Goal: Information Seeking & Learning: Learn about a topic

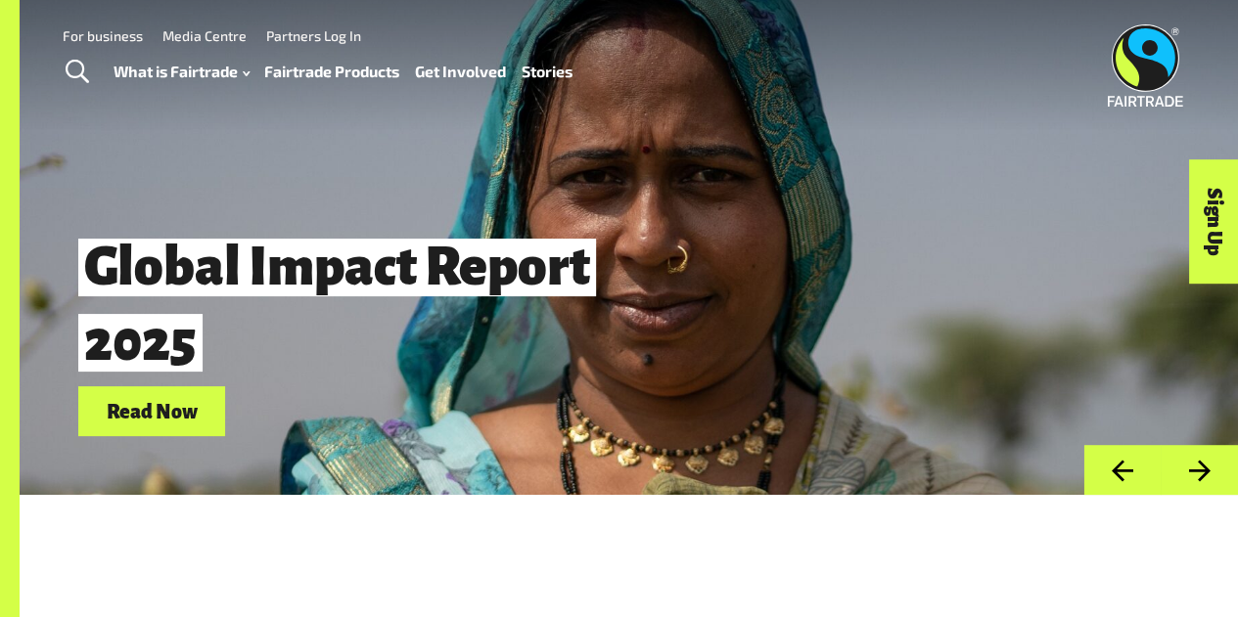
click at [332, 76] on link "Fairtrade Products" at bounding box center [331, 71] width 135 height 27
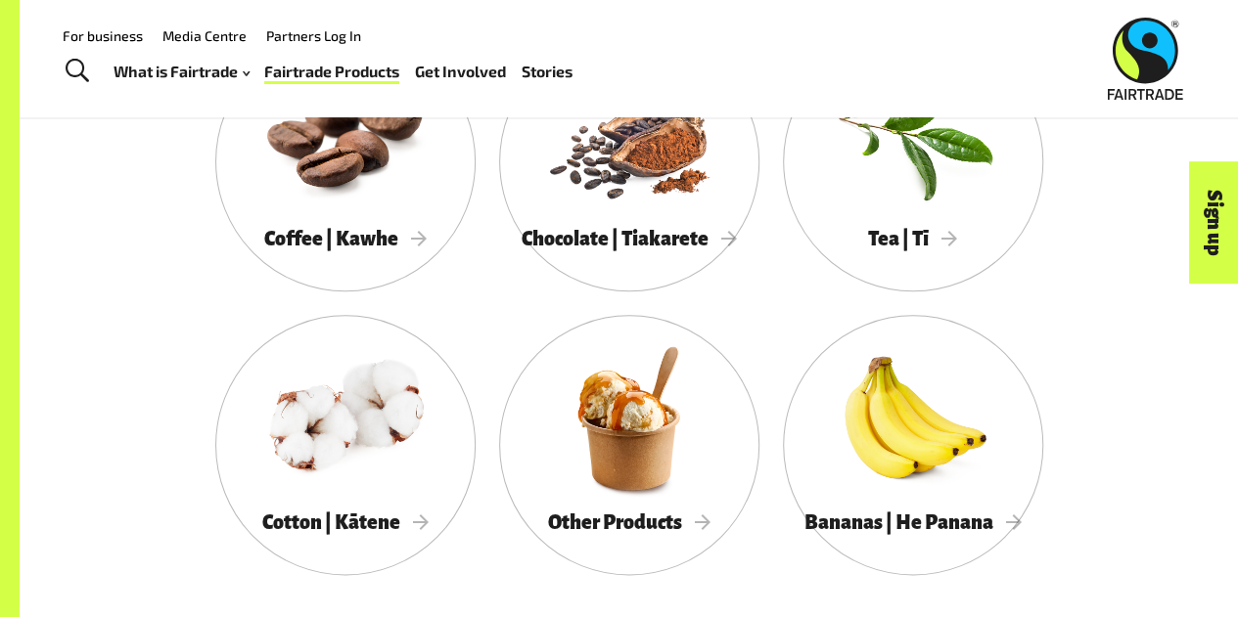
scroll to position [1058, 0]
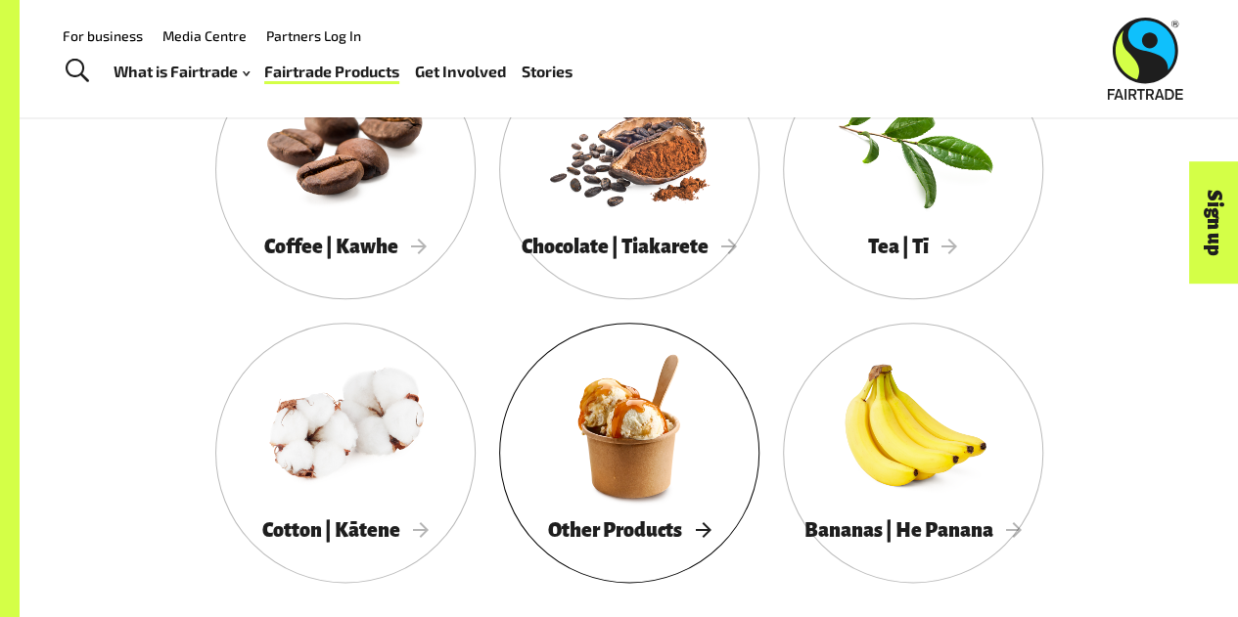
click at [626, 404] on div at bounding box center [629, 425] width 260 height 169
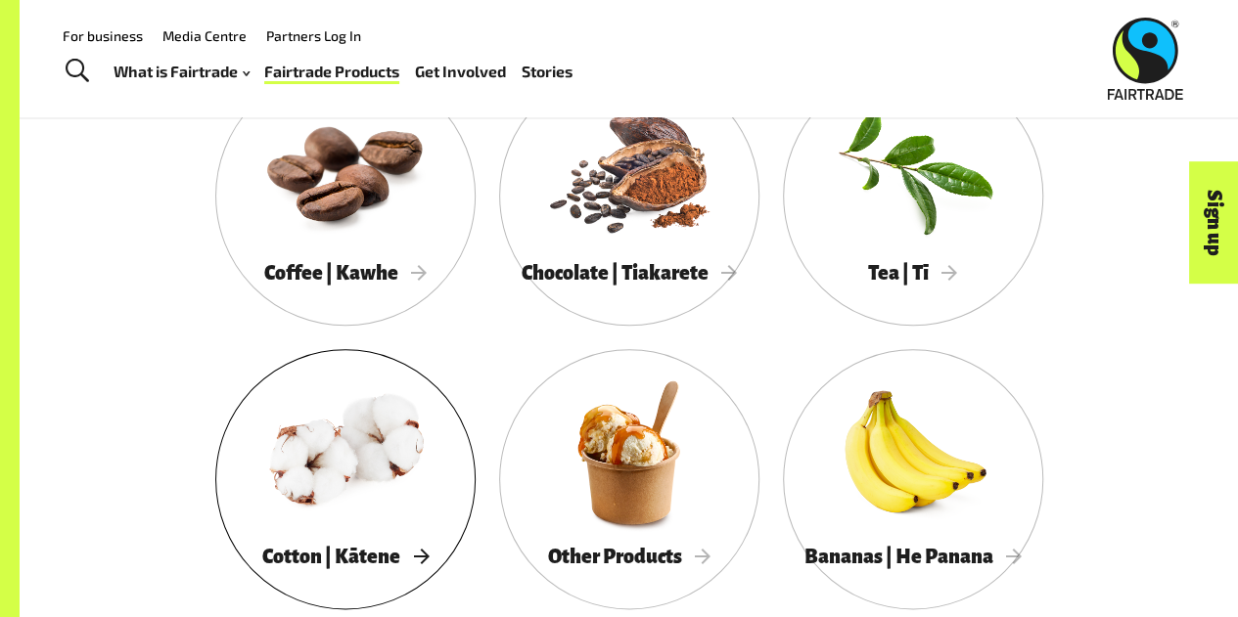
scroll to position [1020, 0]
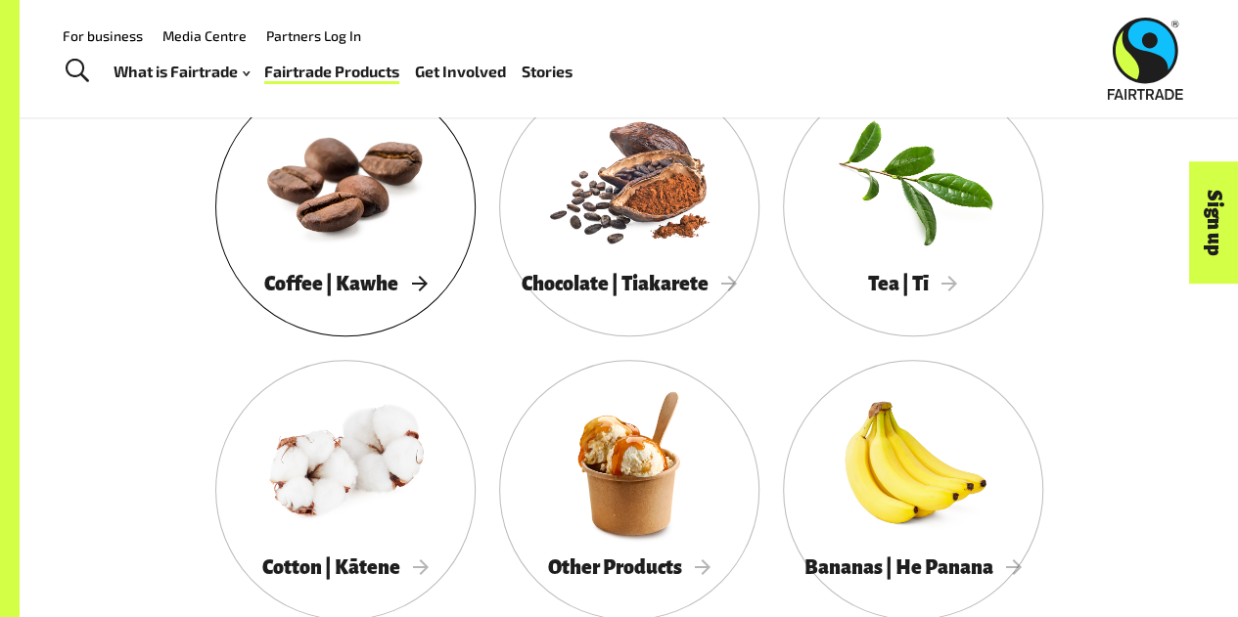
click at [362, 270] on div "Coffee | Kawhe" at bounding box center [345, 283] width 260 height 39
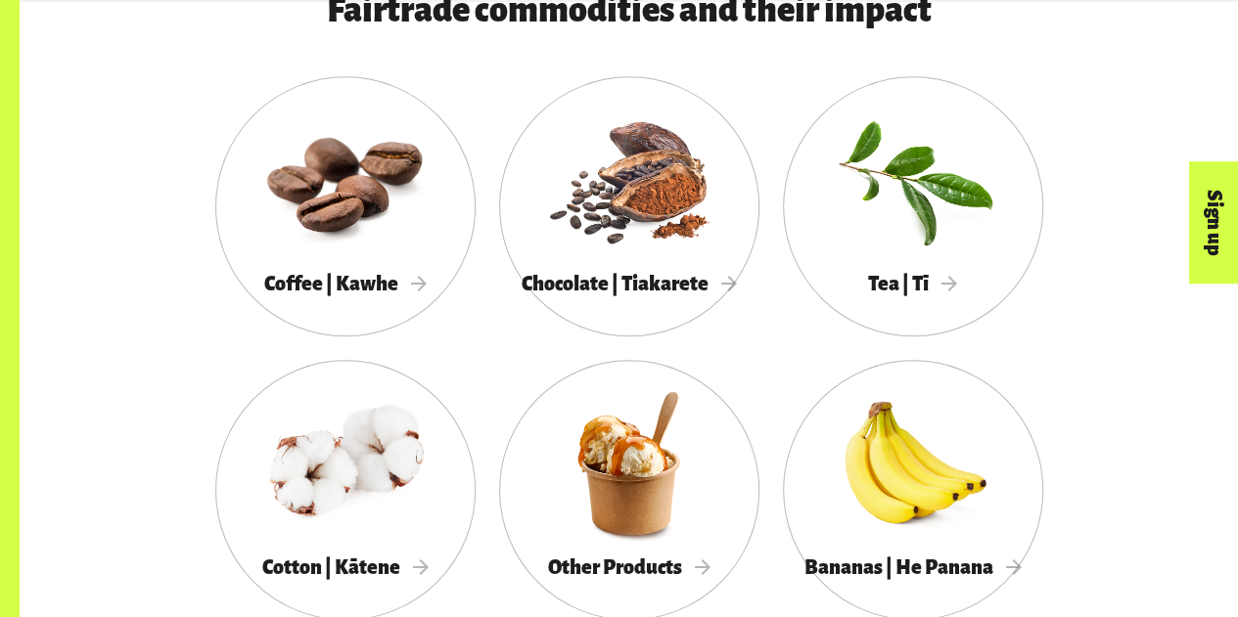
scroll to position [1059, 0]
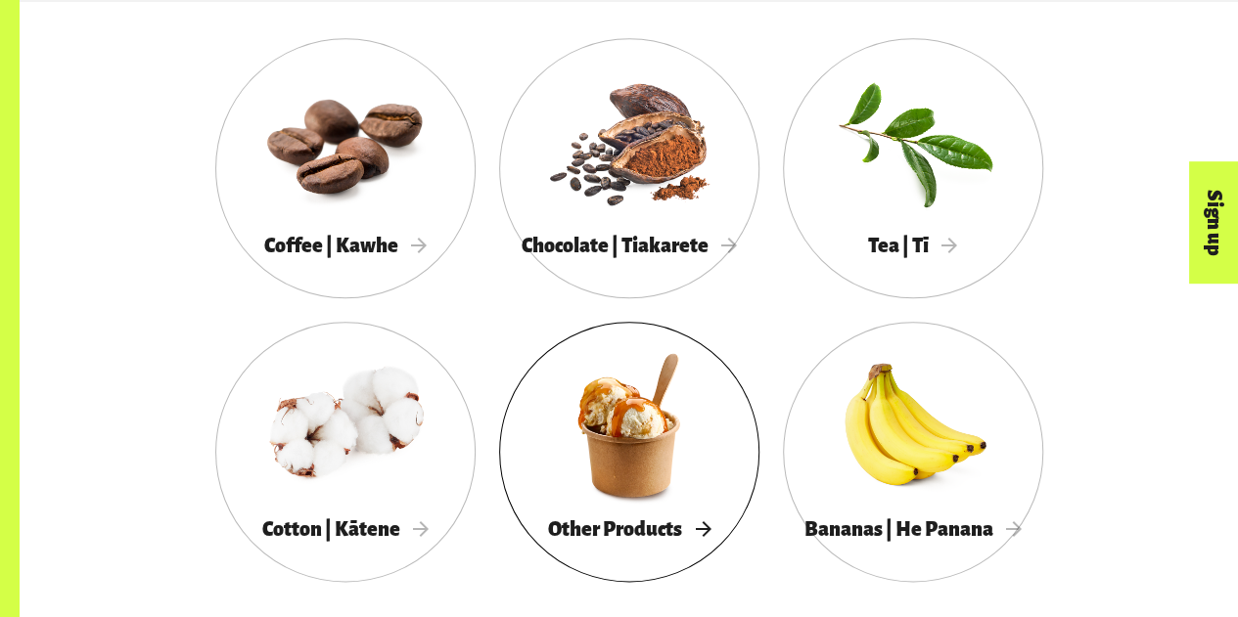
click at [589, 498] on div at bounding box center [629, 424] width 260 height 169
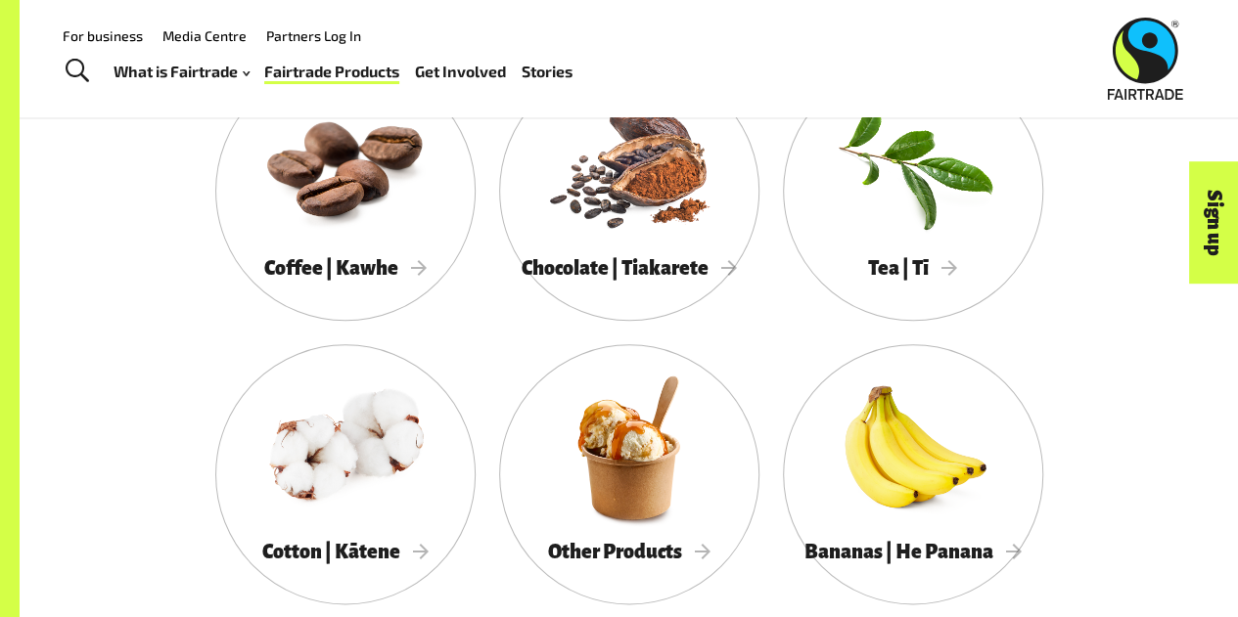
scroll to position [1042, 0]
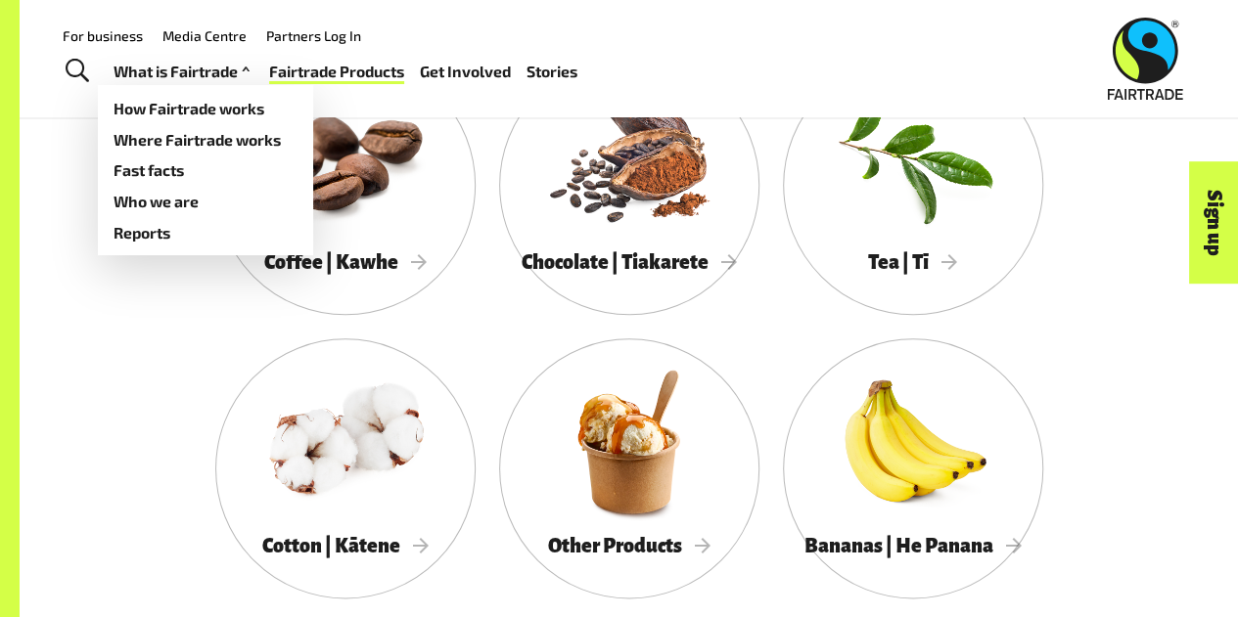
click at [176, 75] on link "What is Fairtrade" at bounding box center [183, 71] width 141 height 27
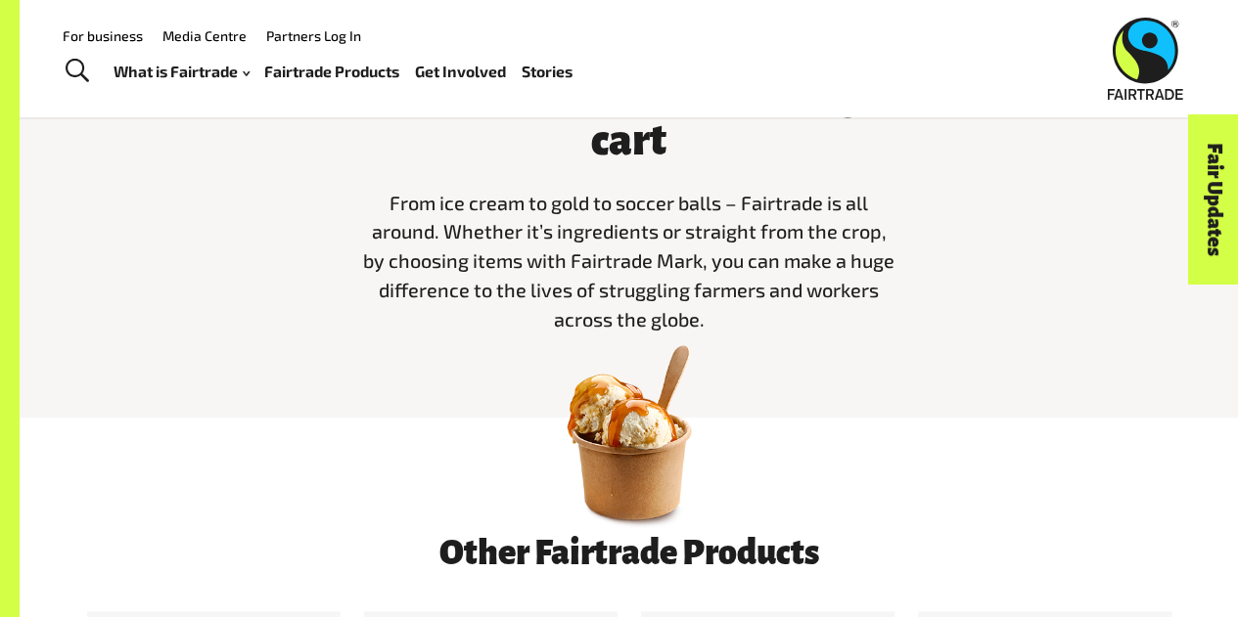
scroll to position [569, 0]
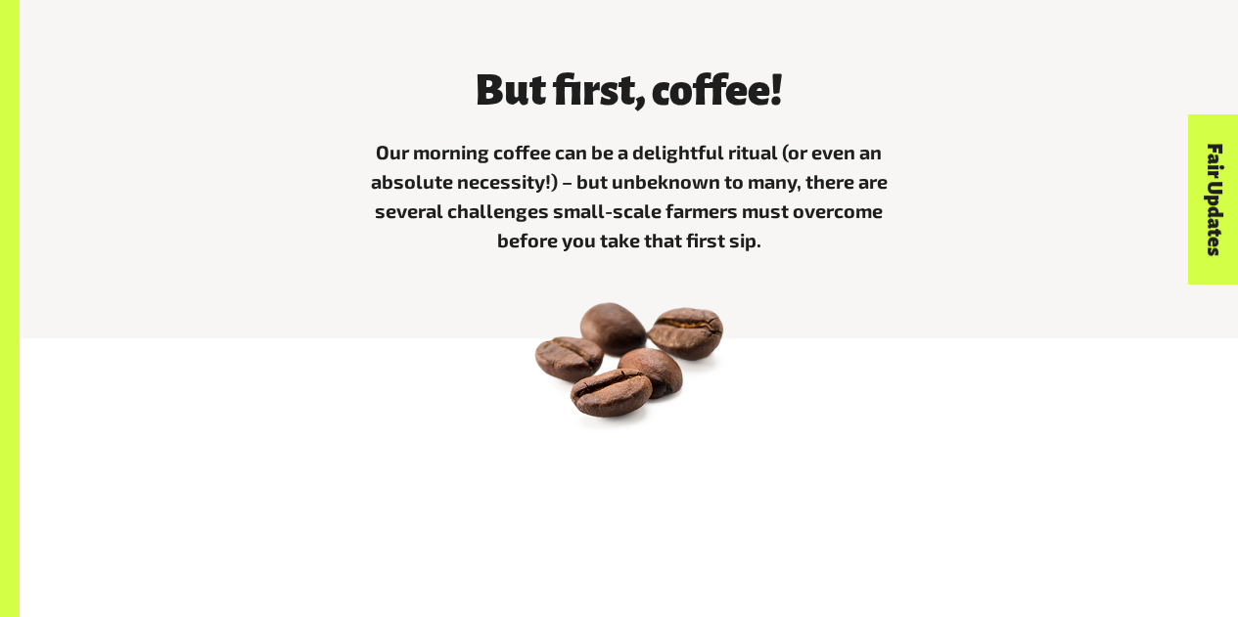
scroll to position [570, 0]
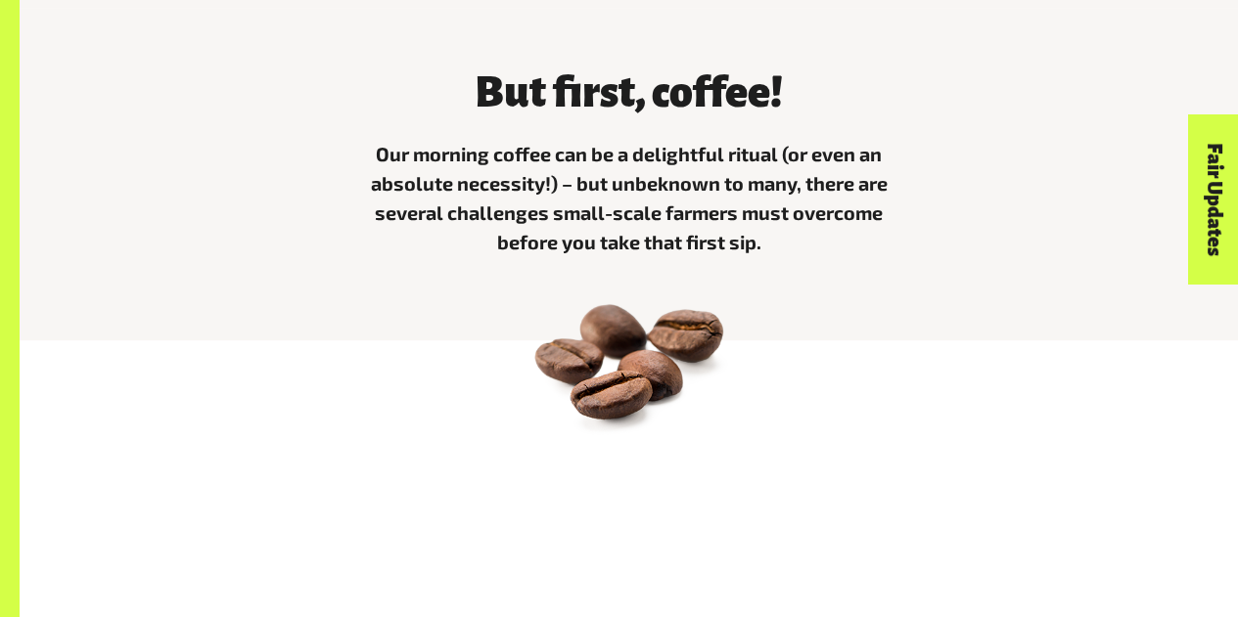
click at [362, 270] on div "But first, coffee! Our morning coffee can be a delightful ritual (or even an ab…" at bounding box center [629, 159] width 558 height 225
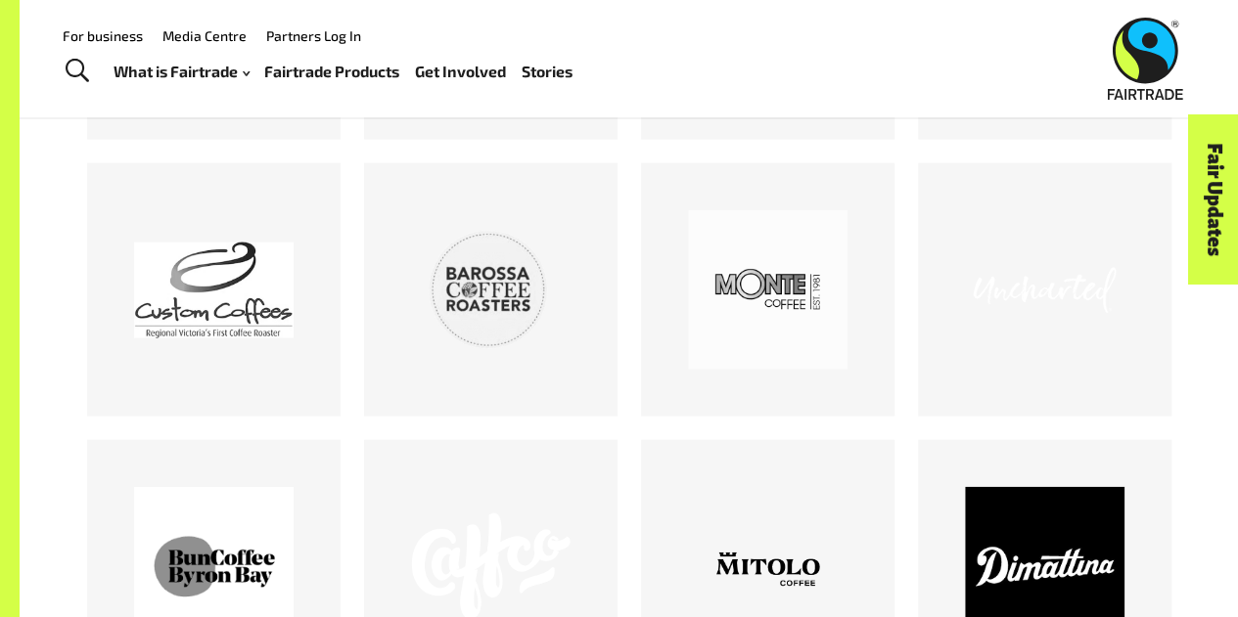
scroll to position [2016, 0]
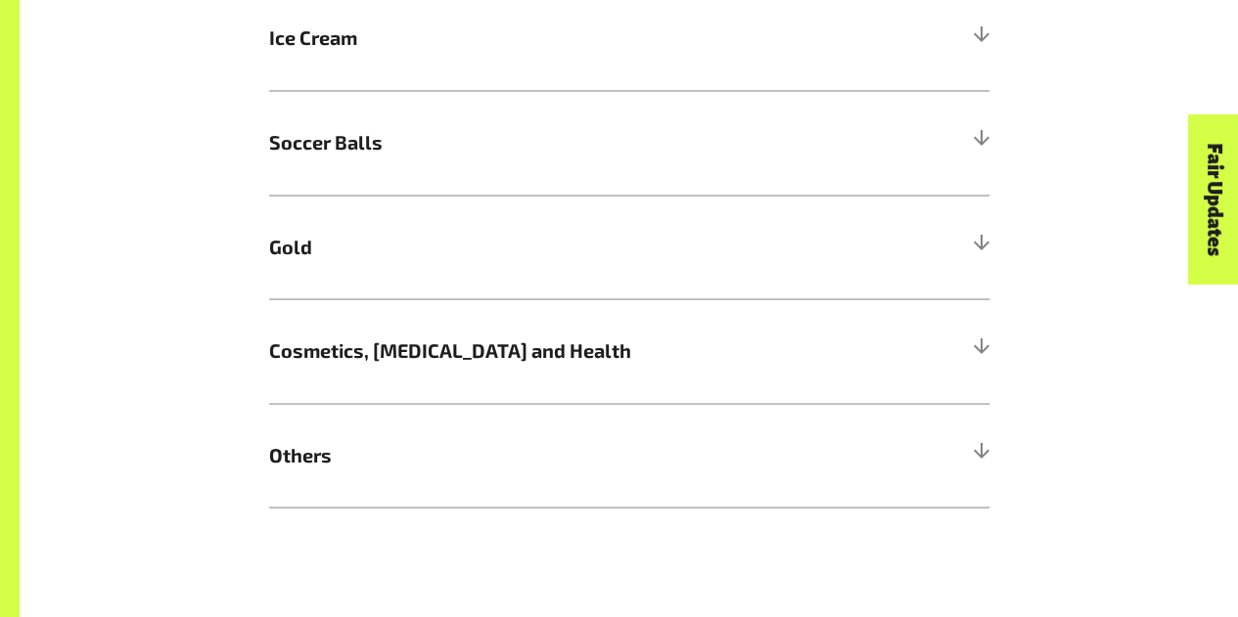
scroll to position [1757, 0]
click at [354, 461] on span "Others" at bounding box center [539, 455] width 540 height 29
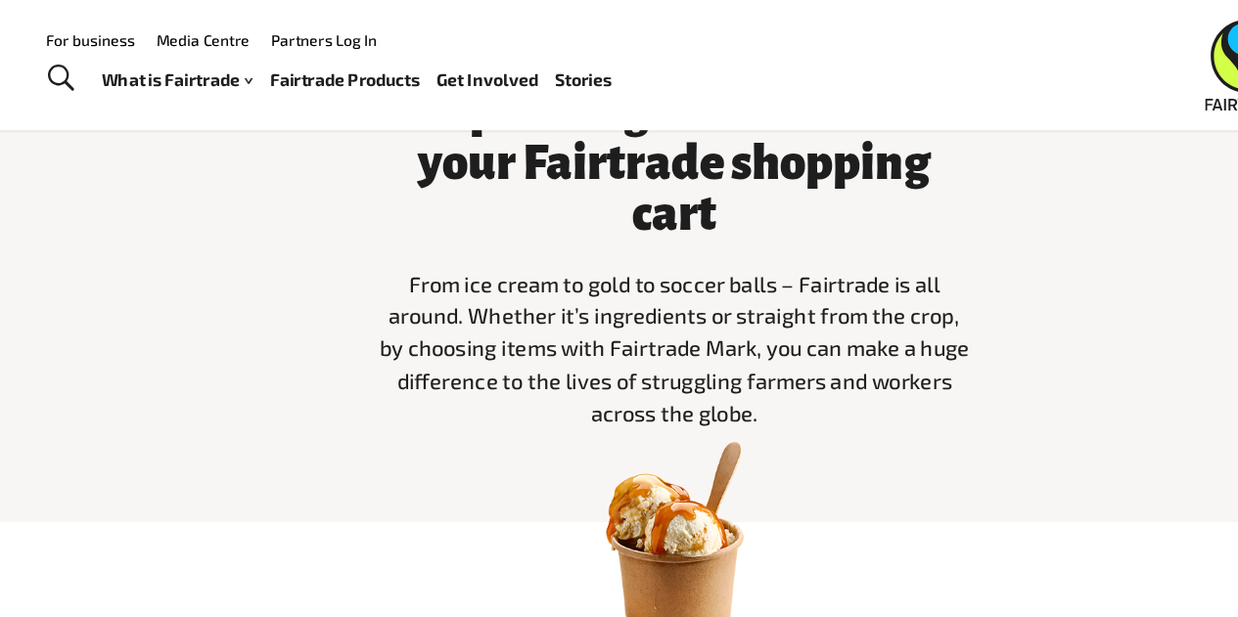
scroll to position [563, 0]
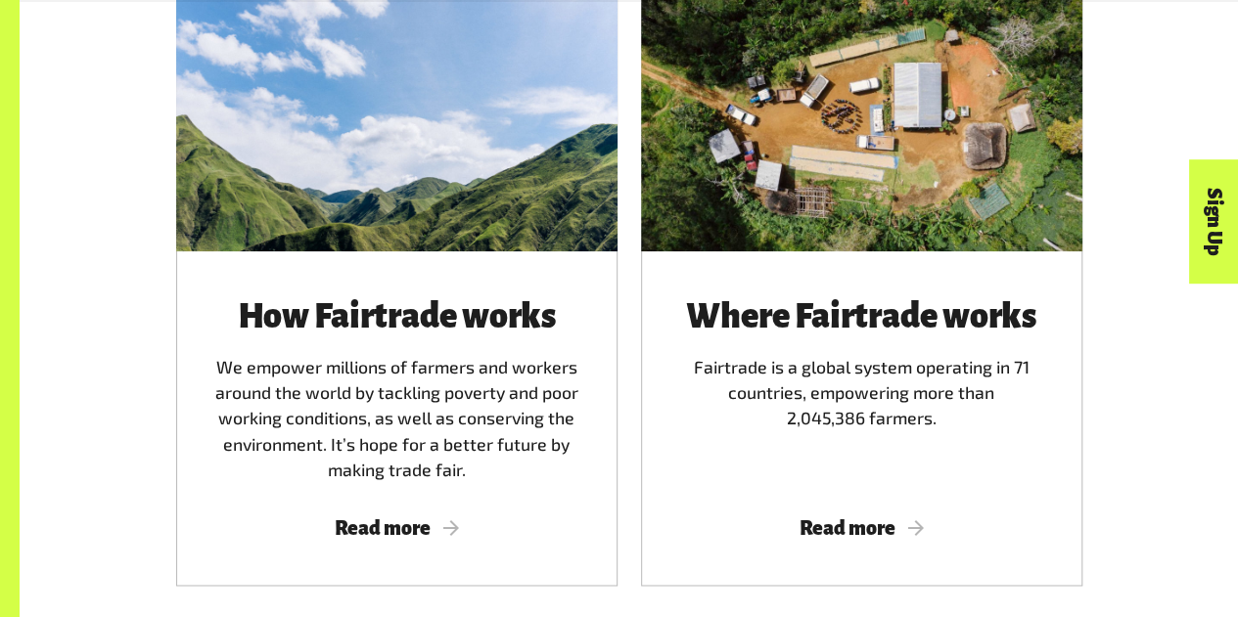
scroll to position [1129, 0]
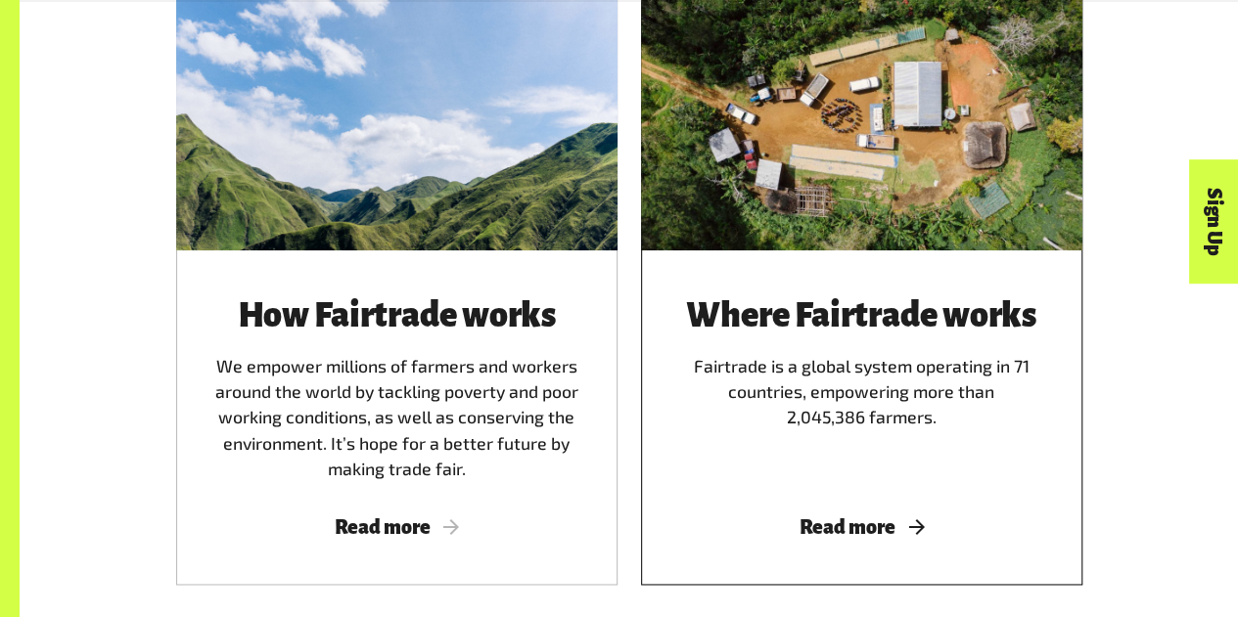
click at [878, 529] on span "Read more" at bounding box center [861, 528] width 394 height 22
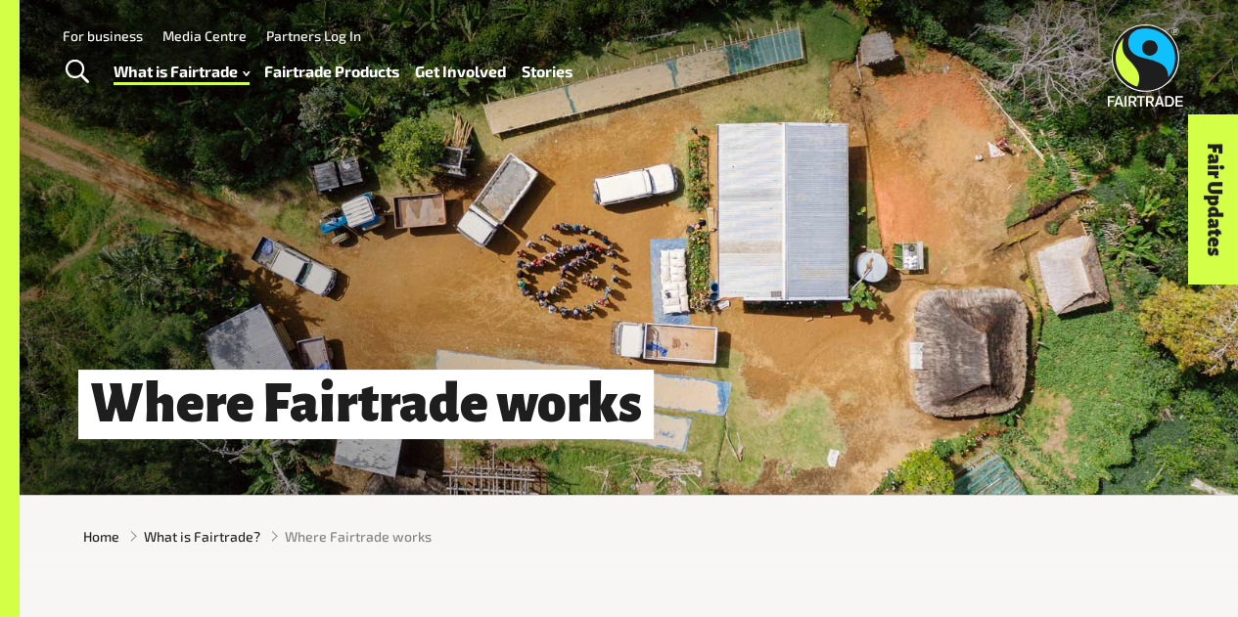
click at [307, 72] on link "Fairtrade Products" at bounding box center [331, 71] width 135 height 27
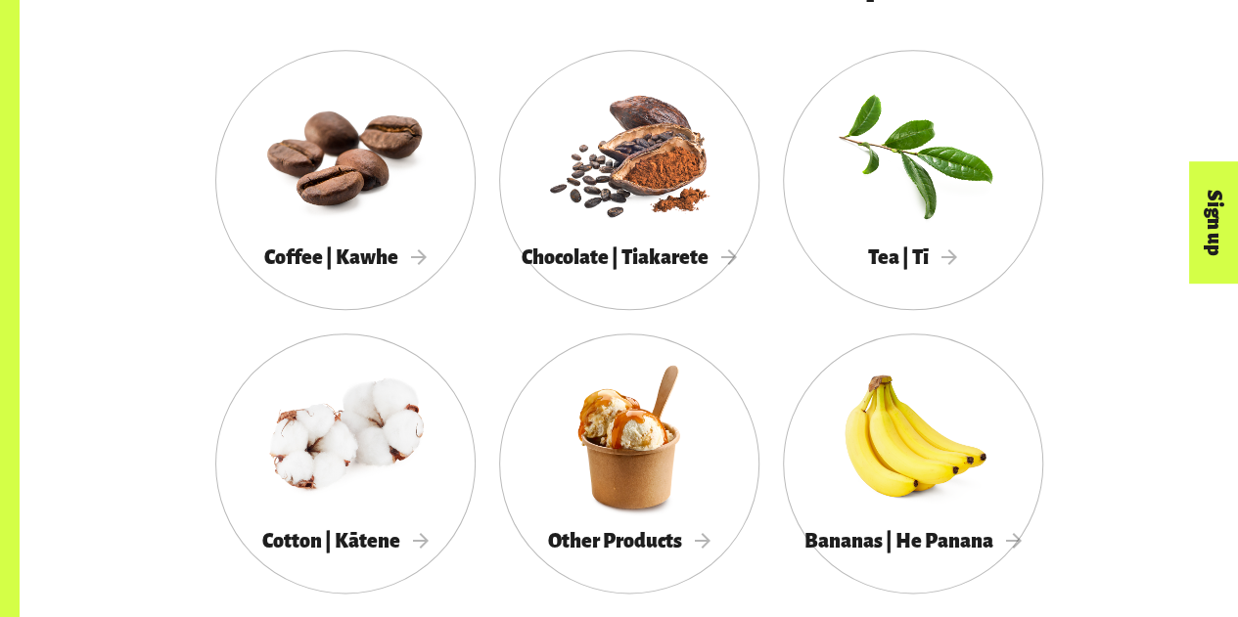
scroll to position [1046, 0]
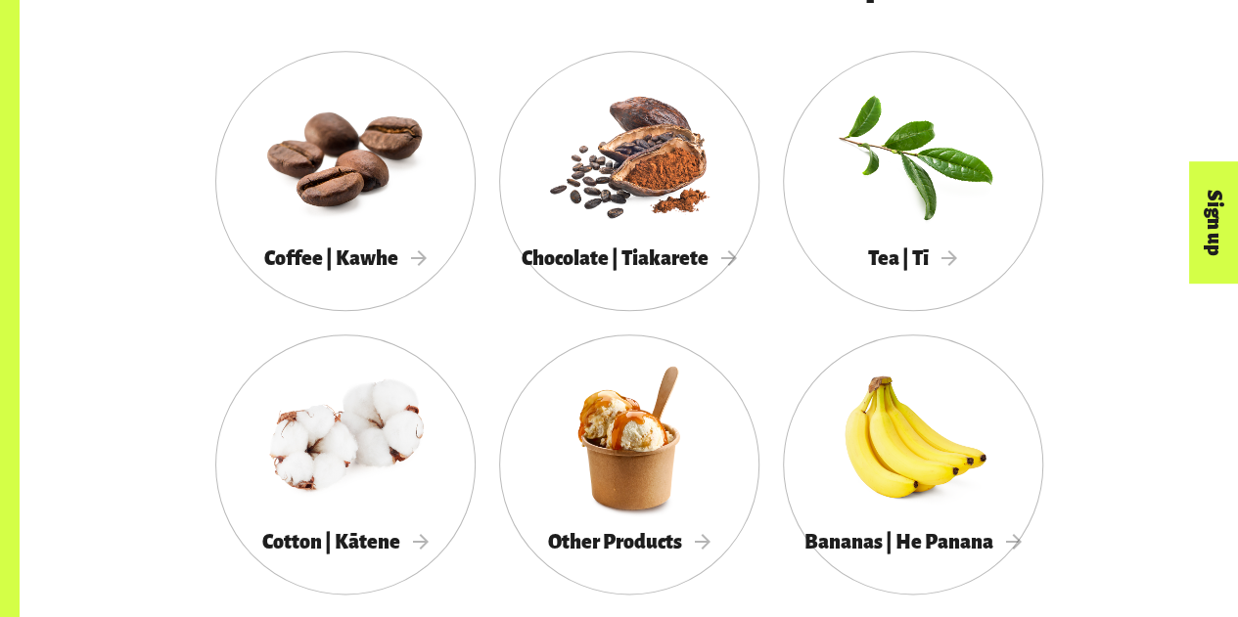
click at [360, 211] on div at bounding box center [345, 153] width 260 height 169
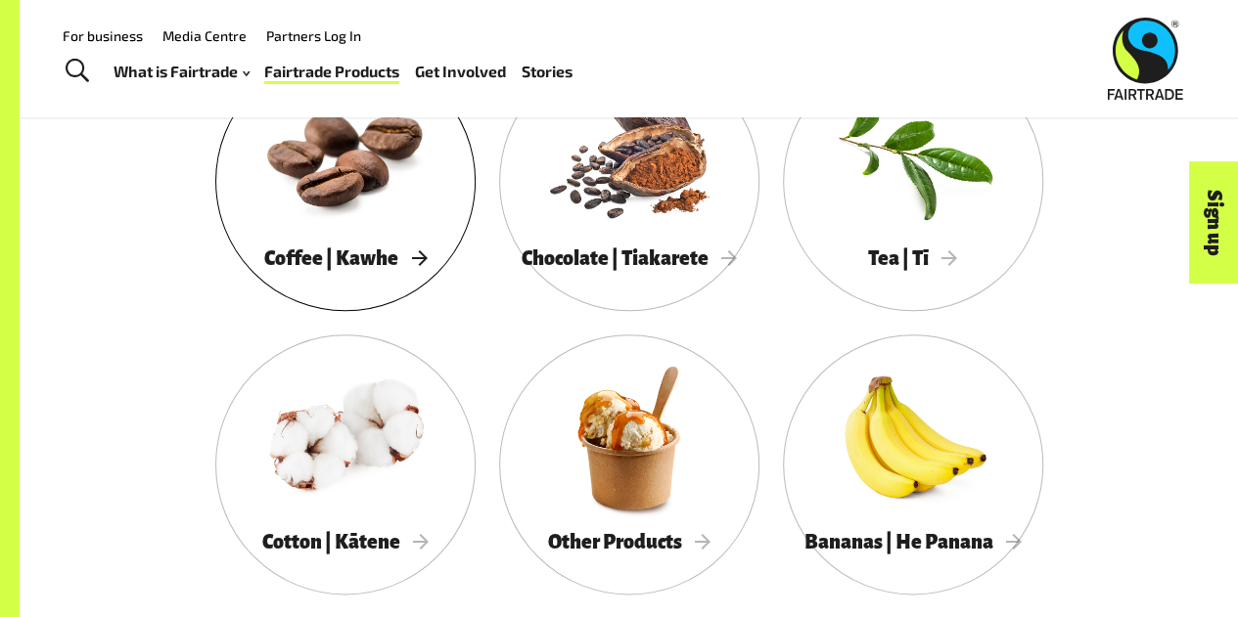
click at [346, 199] on div at bounding box center [345, 153] width 260 height 169
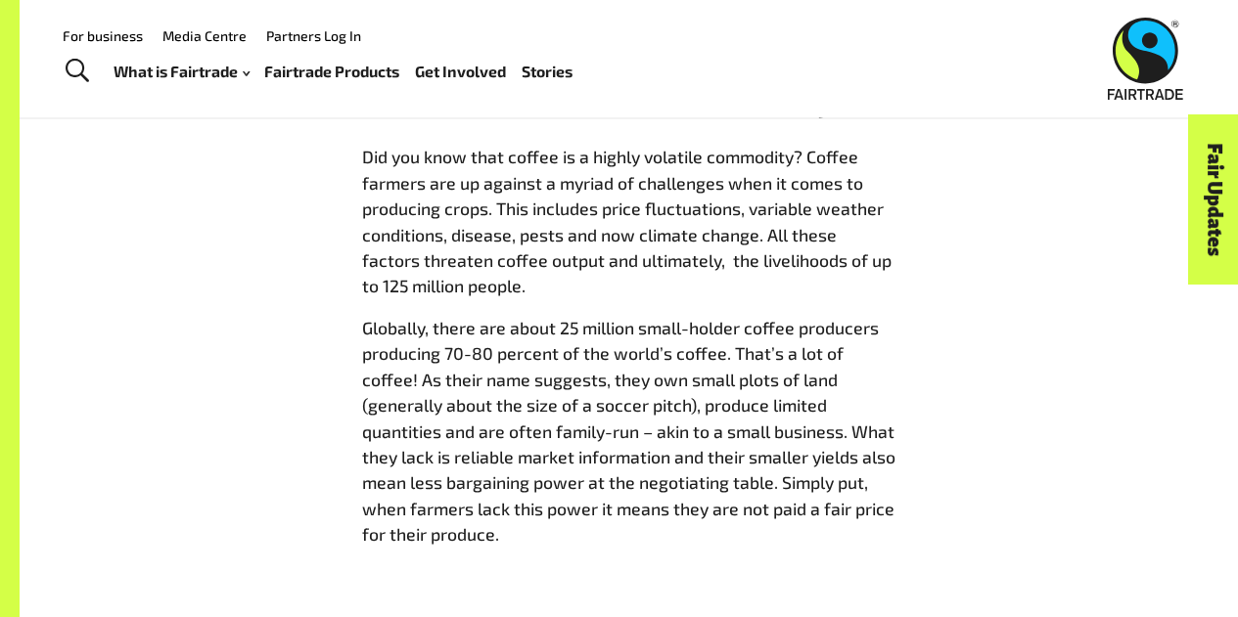
scroll to position [3908, 0]
